Goal: Task Accomplishment & Management: Use online tool/utility

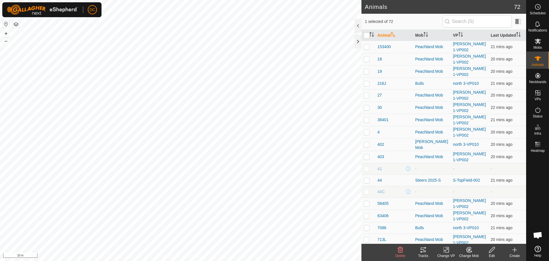
scroll to position [515, 0]
checkbox input "true"
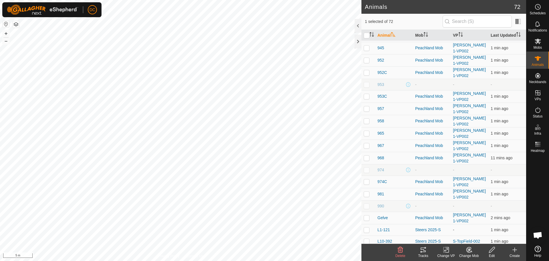
scroll to position [543, 0]
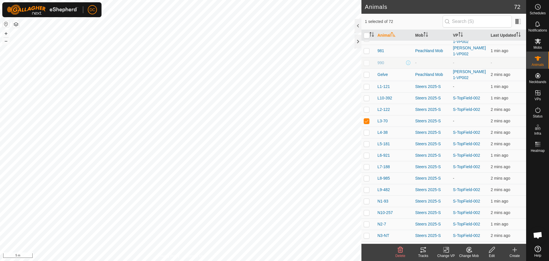
click at [447, 251] on icon at bounding box center [446, 249] width 7 height 7
click at [460, 237] on link "Turn Off VP" at bounding box center [463, 236] width 57 height 11
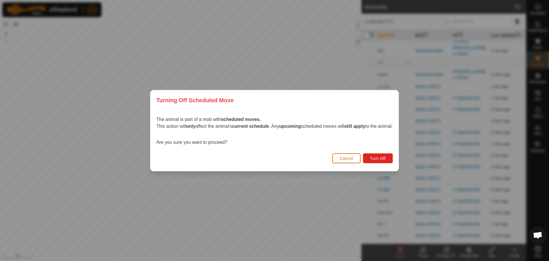
click at [351, 156] on span "Cancel" at bounding box center [346, 158] width 13 height 5
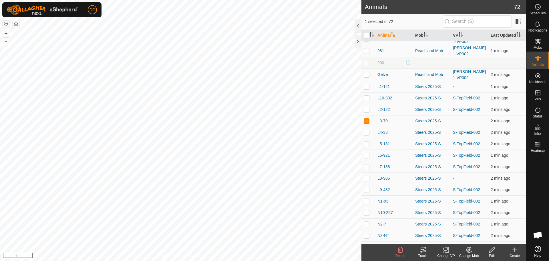
click at [449, 248] on icon at bounding box center [447, 249] width 3 height 5
click at [455, 224] on link "Choose VP..." at bounding box center [463, 224] width 57 height 11
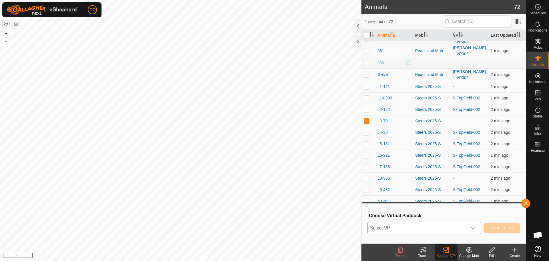
click at [471, 228] on icon "dropdown trigger" at bounding box center [473, 227] width 5 height 5
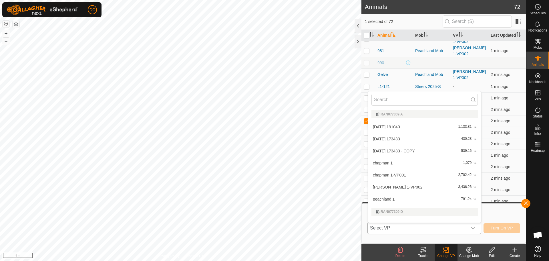
click at [471, 228] on icon "dropdown trigger" at bounding box center [473, 227] width 5 height 5
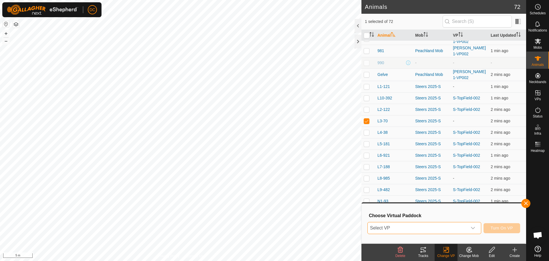
click at [471, 228] on icon "dropdown trigger" at bounding box center [473, 227] width 5 height 5
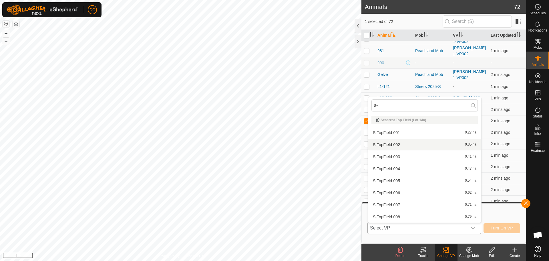
type input "s-"
click at [403, 143] on li "S-TopField-002 0.35 ha" at bounding box center [424, 144] width 113 height 11
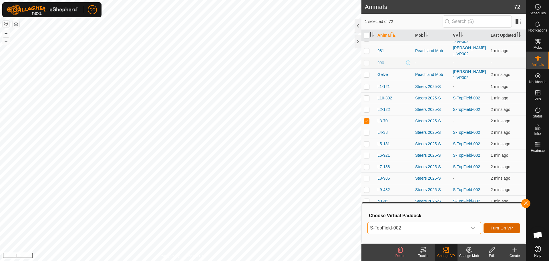
click at [503, 227] on span "Turn On VP" at bounding box center [502, 227] width 22 height 5
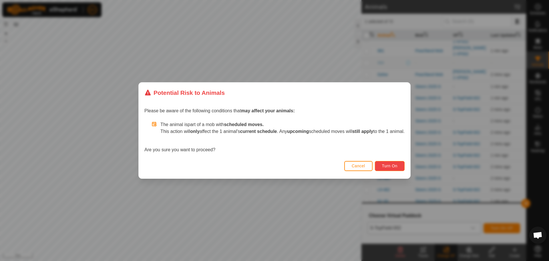
click at [394, 166] on span "Turn On" at bounding box center [389, 165] width 15 height 5
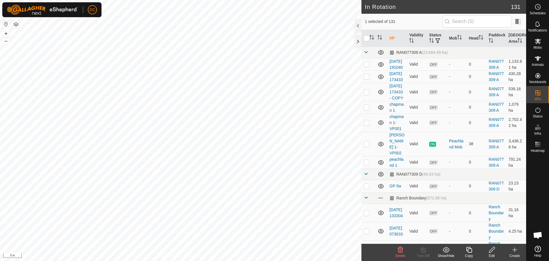
checkbox input "false"
checkbox input "true"
drag, startPoint x: 542, startPoint y: 6, endPoint x: 538, endPoint y: 9, distance: 4.6
click at [541, 6] on es-schedule-vp-svg-icon at bounding box center [538, 6] width 10 height 9
